Goal: Find specific page/section: Find specific page/section

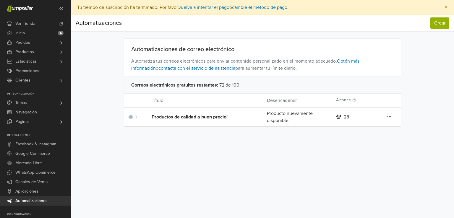
click at [216, 114] on div "Productos de calidad a buen precio!" at bounding box center [198, 117] width 92 height 7
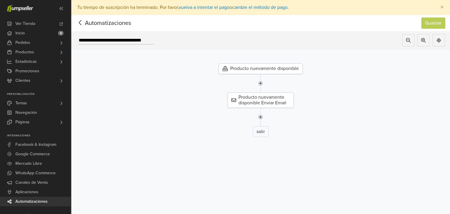
click at [81, 22] on icon at bounding box center [80, 22] width 9 height 7
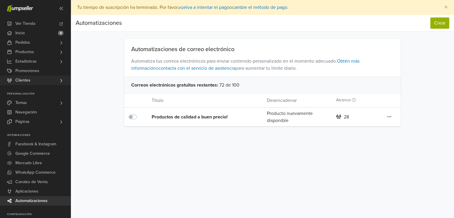
click at [42, 79] on link "Clientes" at bounding box center [35, 80] width 71 height 9
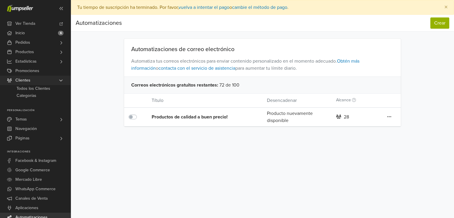
click at [42, 79] on link "Clientes" at bounding box center [35, 80] width 71 height 9
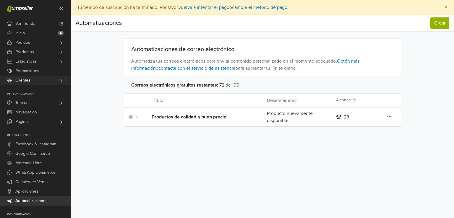
click at [42, 79] on link "Clientes" at bounding box center [35, 80] width 71 height 9
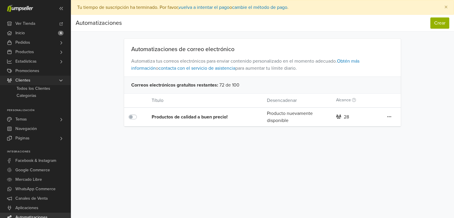
click at [42, 79] on link "Clientes" at bounding box center [35, 80] width 71 height 9
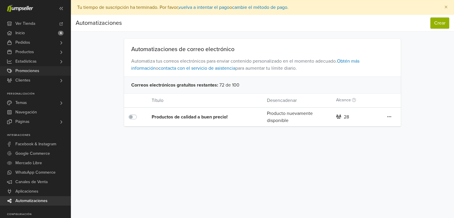
click at [37, 70] on span "Promociones" at bounding box center [27, 70] width 24 height 9
click at [52, 50] on link "Productos" at bounding box center [35, 51] width 71 height 9
